Goal: Find specific page/section: Find specific page/section

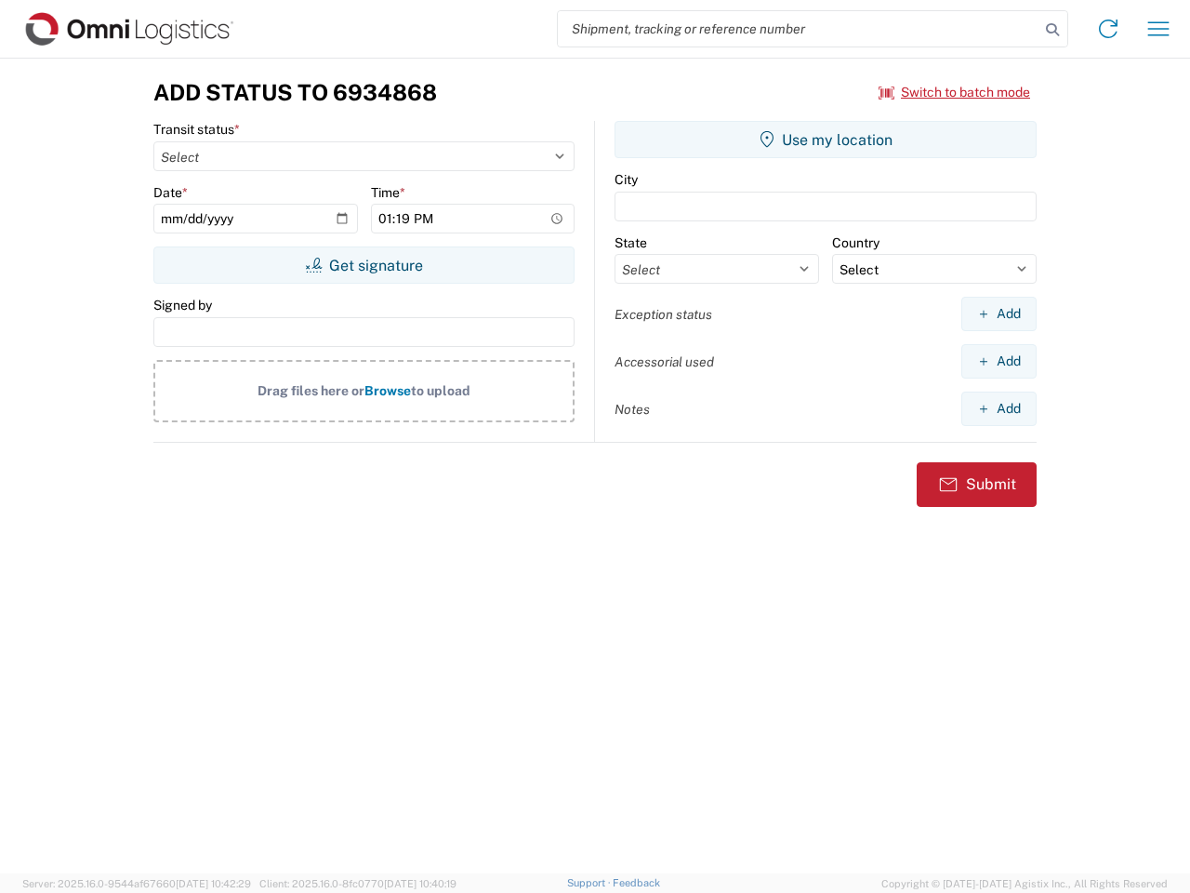
click at [799, 29] on input "search" at bounding box center [799, 28] width 482 height 35
click at [1052, 30] on icon at bounding box center [1052, 30] width 26 height 26
click at [1108, 29] on icon at bounding box center [1108, 29] width 30 height 30
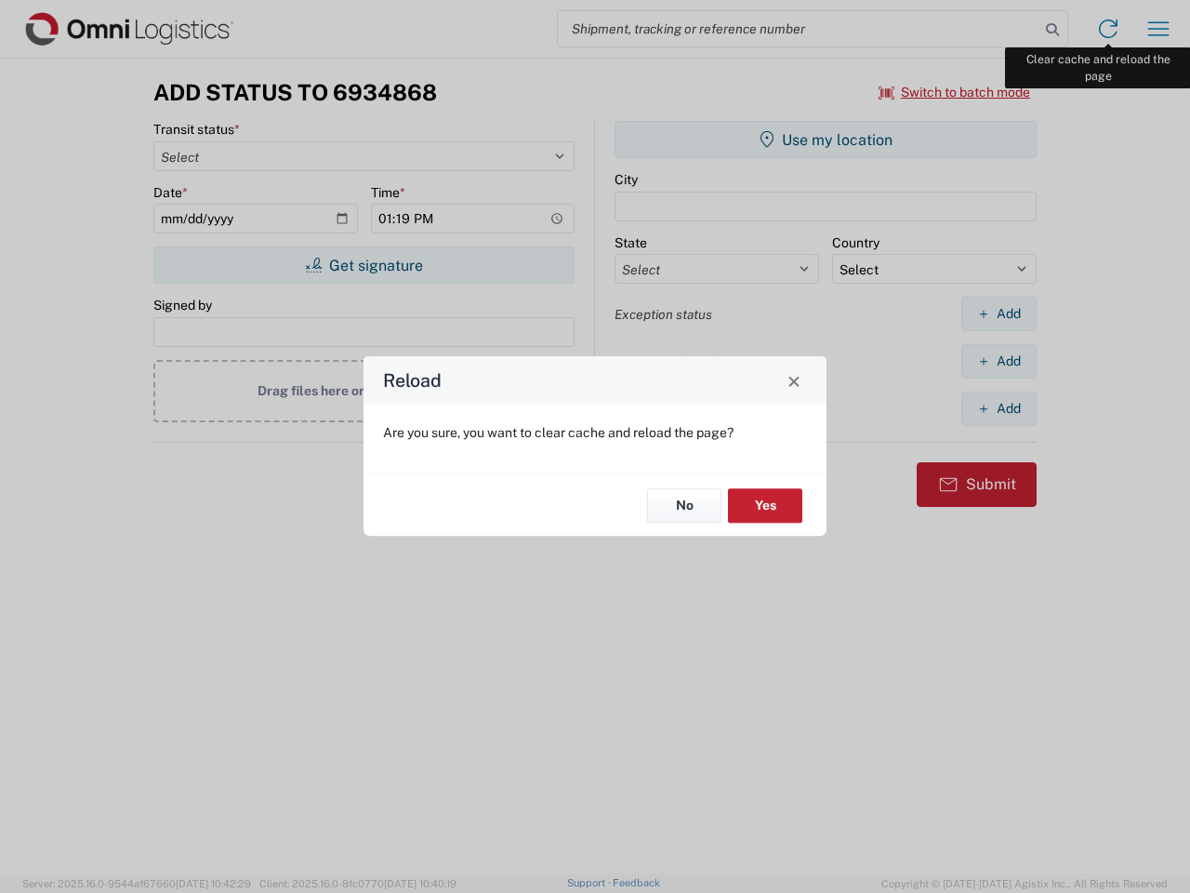
click at [1158, 29] on div "Reload Are you sure, you want to clear cache and reload the page? No Yes" at bounding box center [595, 446] width 1190 height 893
click at [955, 92] on div "Reload Are you sure, you want to clear cache and reload the page? No Yes" at bounding box center [595, 446] width 1190 height 893
click at [364, 265] on div "Reload Are you sure, you want to clear cache and reload the page? No Yes" at bounding box center [595, 446] width 1190 height 893
click at [826, 139] on div "Reload Are you sure, you want to clear cache and reload the page? No Yes" at bounding box center [595, 446] width 1190 height 893
click at [999, 313] on div "Reload Are you sure, you want to clear cache and reload the page? No Yes" at bounding box center [595, 446] width 1190 height 893
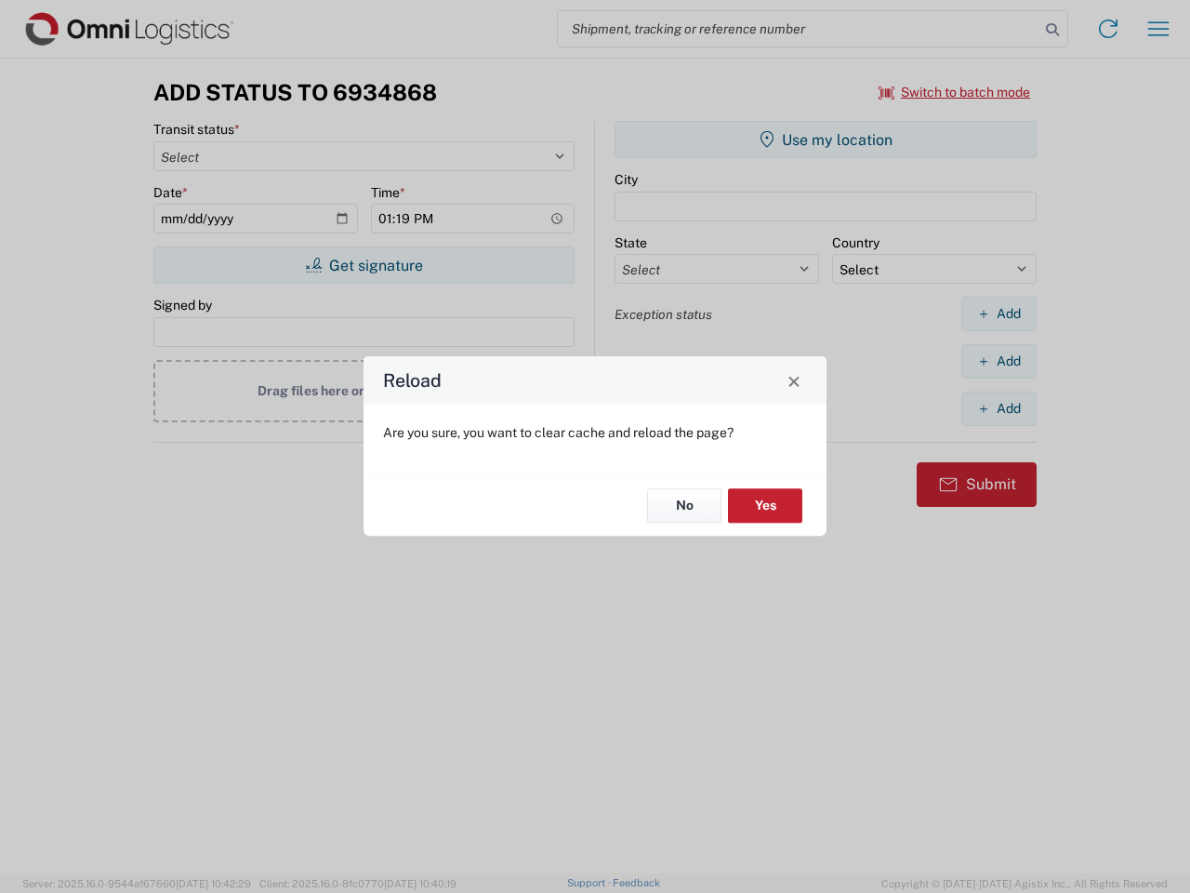
click at [999, 361] on div "Reload Are you sure, you want to clear cache and reload the page? No Yes" at bounding box center [595, 446] width 1190 height 893
click at [999, 408] on div "Reload Are you sure, you want to clear cache and reload the page? No Yes" at bounding box center [595, 446] width 1190 height 893
